Goal: Check status: Check status

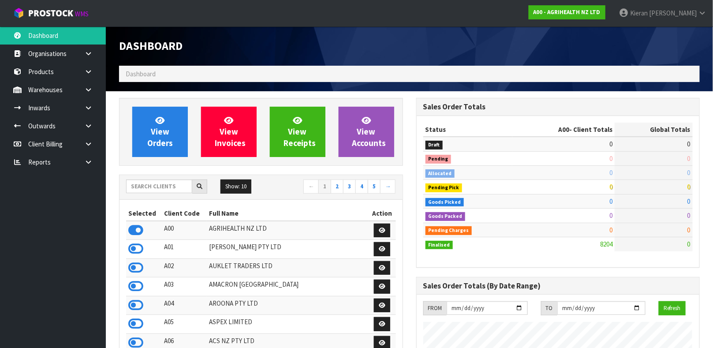
scroll to position [668, 297]
click at [154, 190] on input "text" at bounding box center [159, 186] width 66 height 14
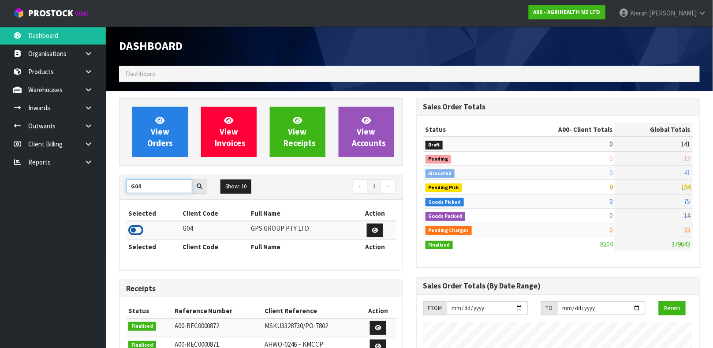
type input "G04"
click at [138, 230] on icon at bounding box center [135, 229] width 15 height 13
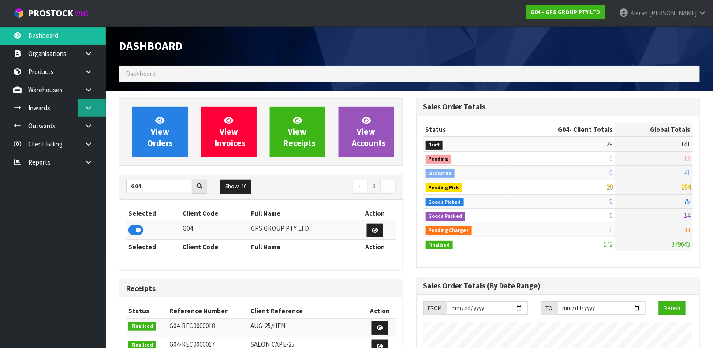
scroll to position [554, 297]
click at [90, 107] on icon at bounding box center [88, 107] width 8 height 7
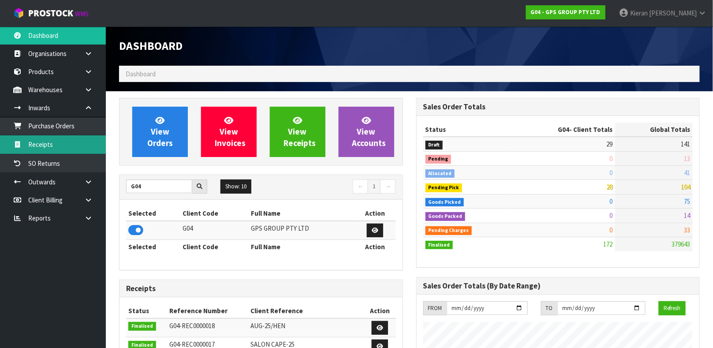
click at [60, 141] on link "Receipts" at bounding box center [53, 144] width 106 height 18
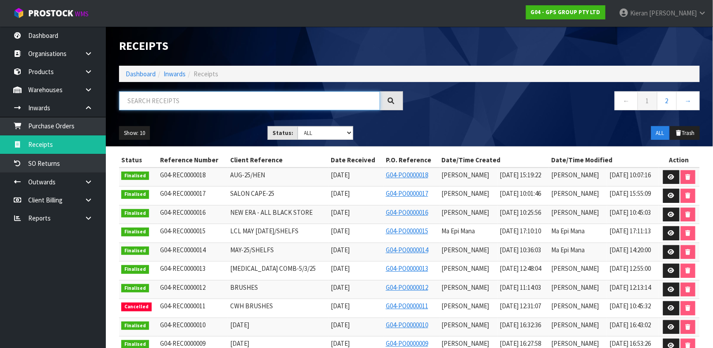
click at [165, 103] on input "text" at bounding box center [249, 100] width 261 height 19
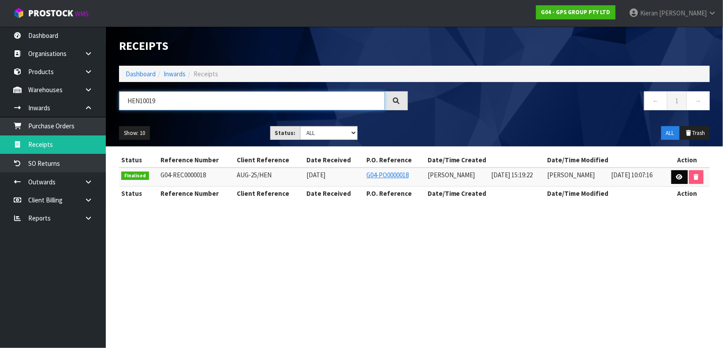
type input "HEN10019"
click at [676, 178] on icon at bounding box center [679, 177] width 7 height 6
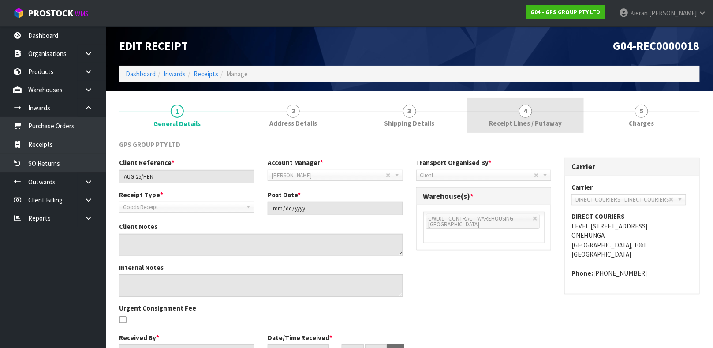
click at [519, 118] on link "4 Receipt Lines / Putaway" at bounding box center [525, 115] width 116 height 35
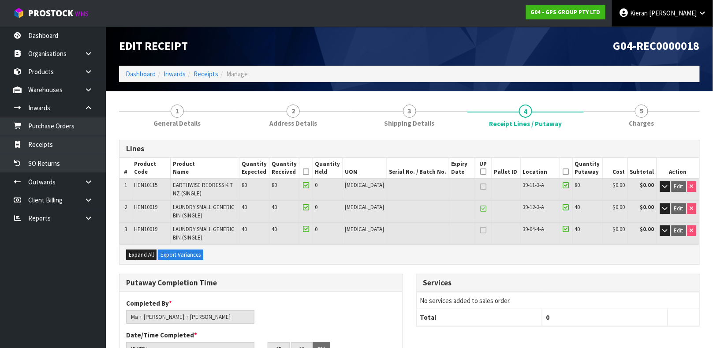
click at [688, 15] on span "[PERSON_NAME]" at bounding box center [673, 13] width 48 height 8
click at [676, 32] on link "Logout" at bounding box center [677, 35] width 70 height 12
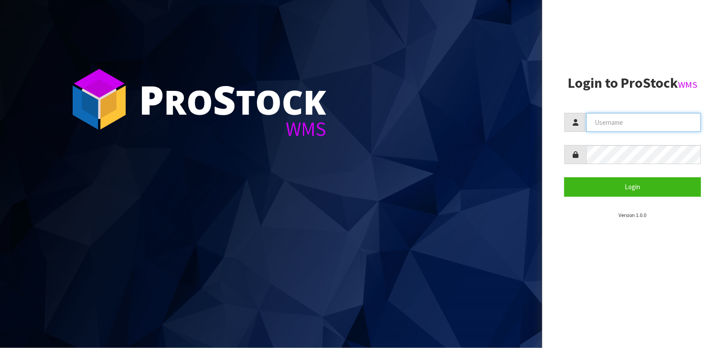
click at [654, 123] on input "text" at bounding box center [643, 122] width 115 height 19
type input "KARLENE"
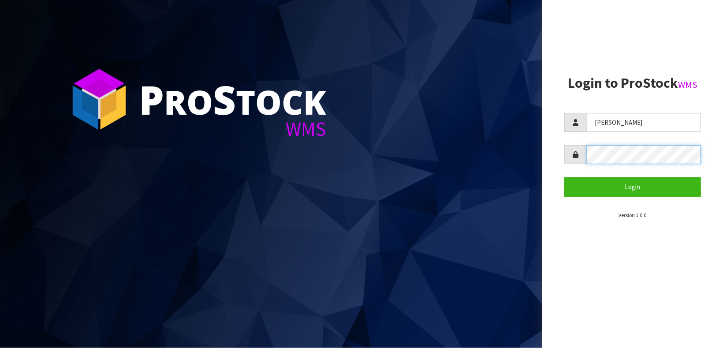
click at [564, 177] on button "Login" at bounding box center [632, 186] width 137 height 19
